Goal: Task Accomplishment & Management: Manage account settings

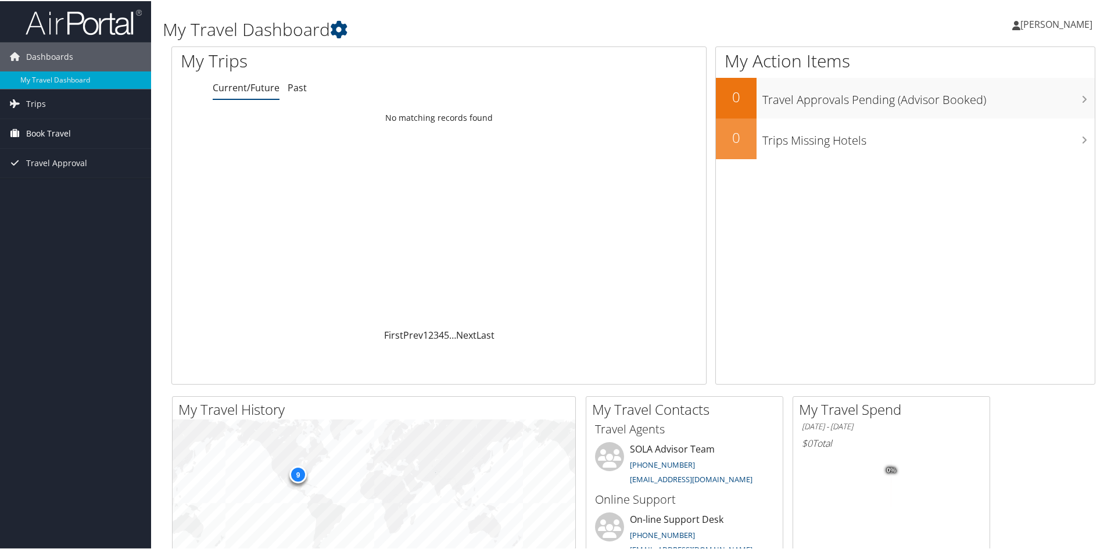
click at [56, 131] on span "Book Travel" at bounding box center [48, 132] width 45 height 29
click at [42, 171] on link "Book/Manage Online Trips" at bounding box center [75, 172] width 151 height 17
click at [115, 178] on link "Book/Manage Online Trips" at bounding box center [75, 172] width 151 height 17
click at [106, 135] on link "Book Travel" at bounding box center [75, 132] width 151 height 29
click at [117, 179] on link "Book/Manage Online Trips" at bounding box center [75, 172] width 151 height 17
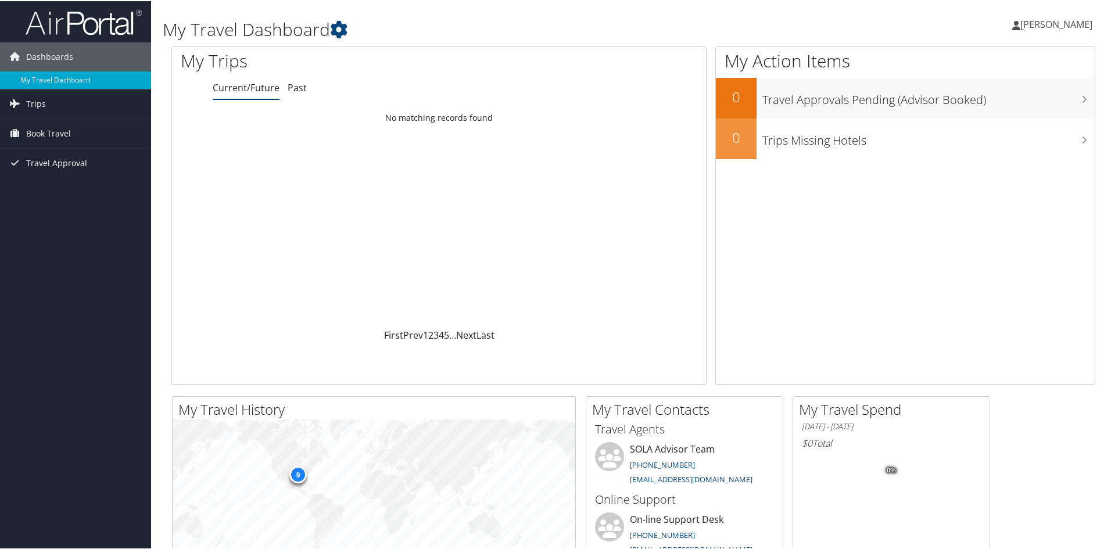
click at [1041, 18] on link "[PERSON_NAME]" at bounding box center [1058, 23] width 92 height 35
click at [991, 109] on link "View Travel Profile" at bounding box center [1025, 104] width 130 height 20
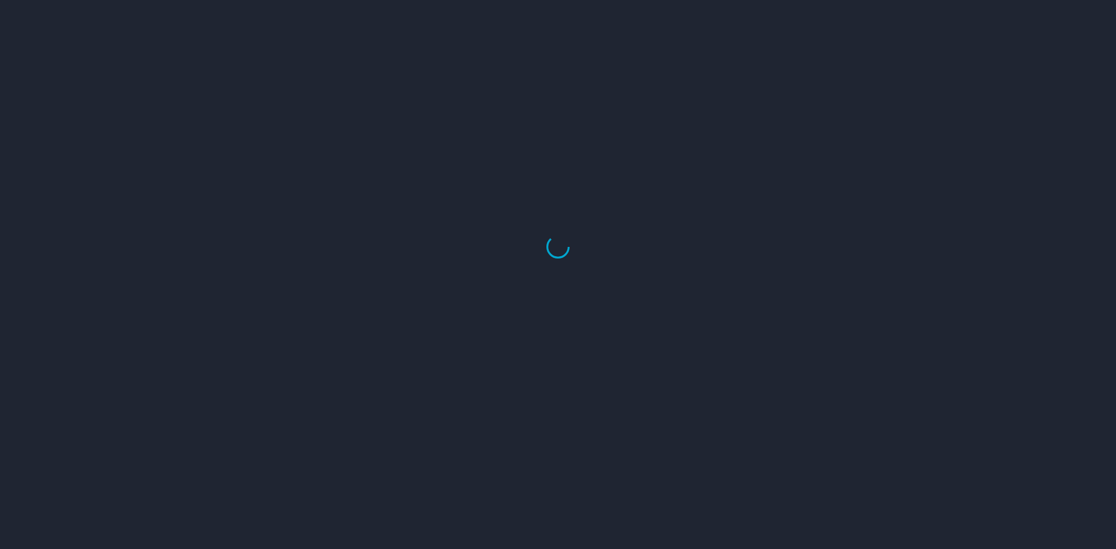
select select "US"
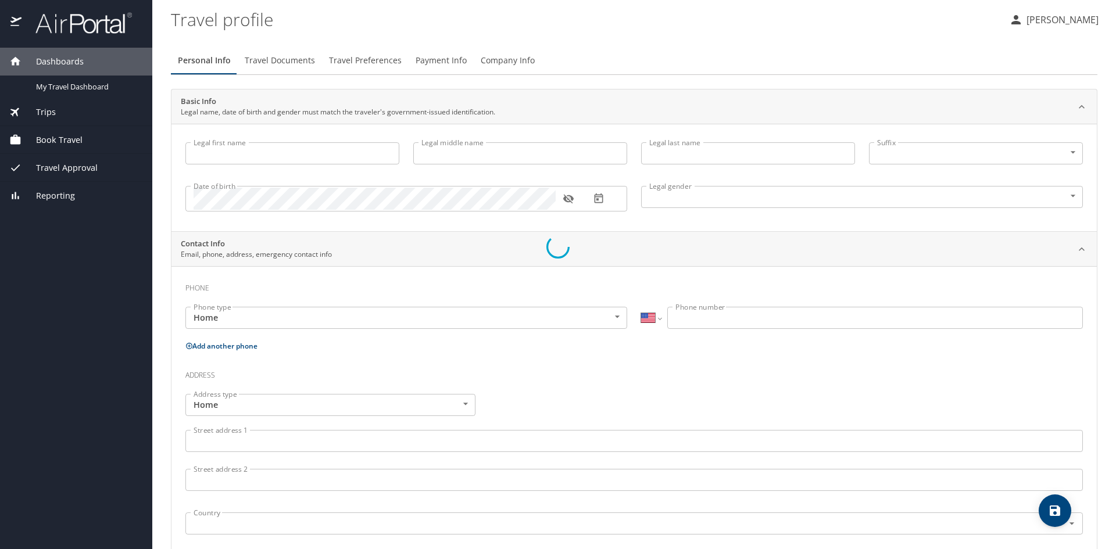
type input "Diem"
type input "Ngo"
type input "Male"
type input "Ryan"
type input "Emerick"
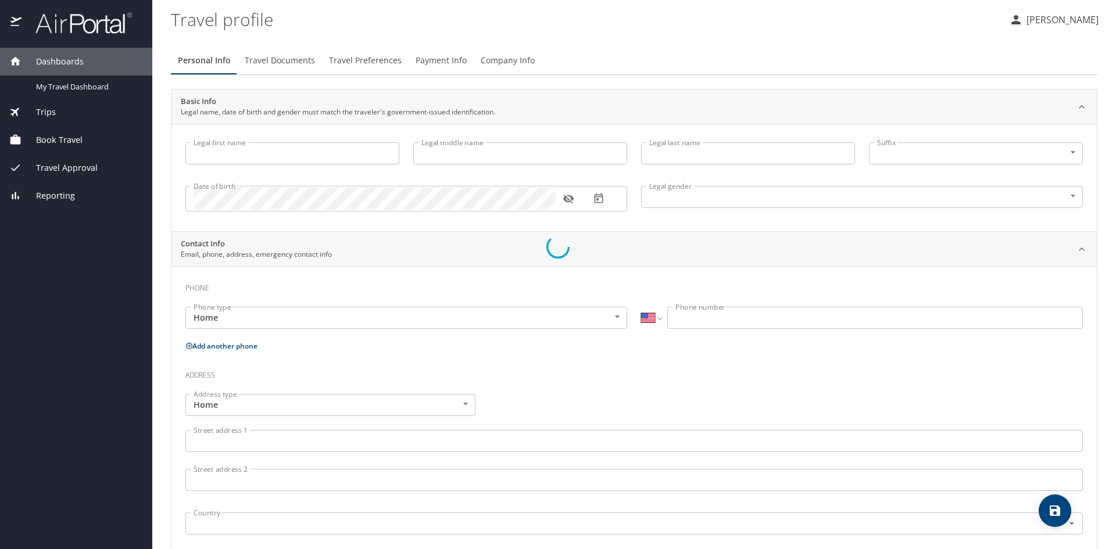
select select "BR"
type input "(96) 4274-05"
